Goal: Task Accomplishment & Management: Manage account settings

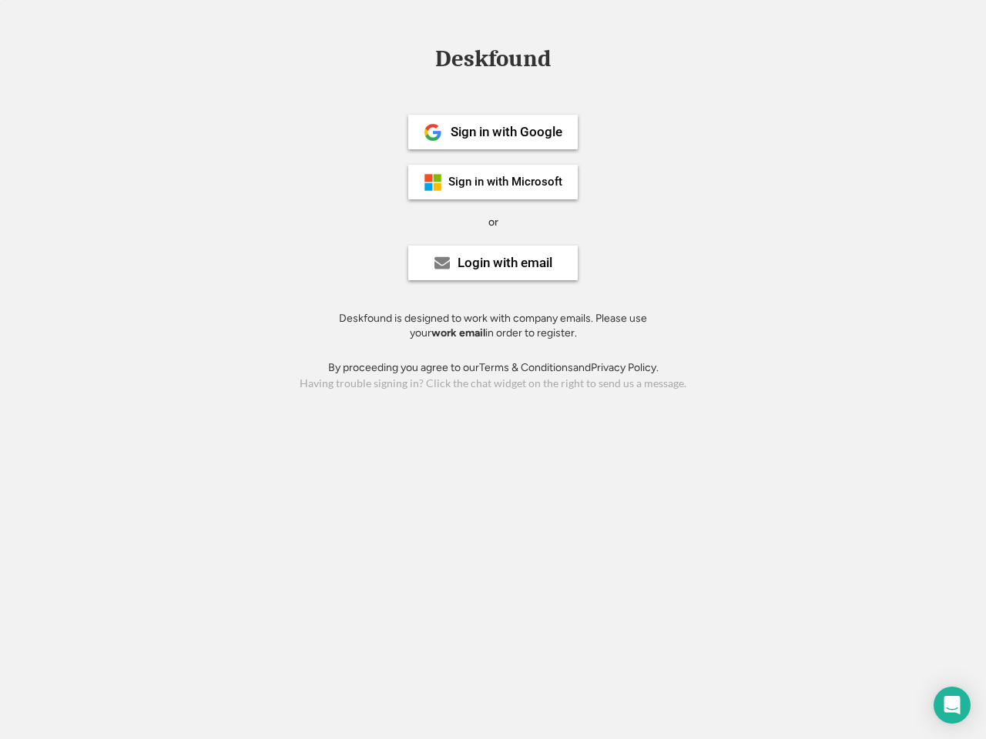
click at [493, 220] on div "or" at bounding box center [493, 222] width 10 height 15
click at [493, 62] on div "Deskfound" at bounding box center [492, 59] width 131 height 24
click at [421, 58] on div "Deskfound" at bounding box center [493, 61] width 986 height 29
click at [493, 62] on div "Deskfound" at bounding box center [492, 59] width 131 height 24
click at [493, 222] on div "or" at bounding box center [493, 222] width 10 height 15
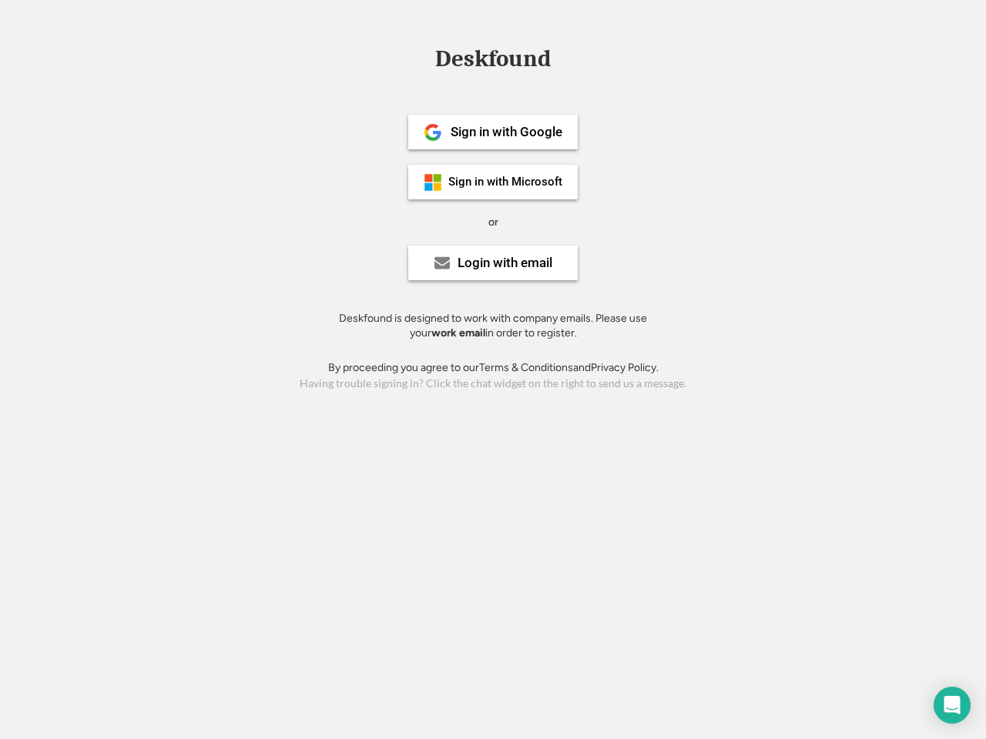
click at [493, 132] on div "Sign in with Google" at bounding box center [507, 132] width 112 height 13
click at [506, 132] on div "Sign in with Google" at bounding box center [507, 132] width 112 height 13
click at [433, 132] on img at bounding box center [433, 132] width 18 height 18
click at [493, 182] on div "Sign in with Microsoft" at bounding box center [505, 182] width 114 height 12
click at [506, 182] on div "Sign in with Microsoft" at bounding box center [505, 182] width 114 height 12
